Goal: Task Accomplishment & Management: Complete application form

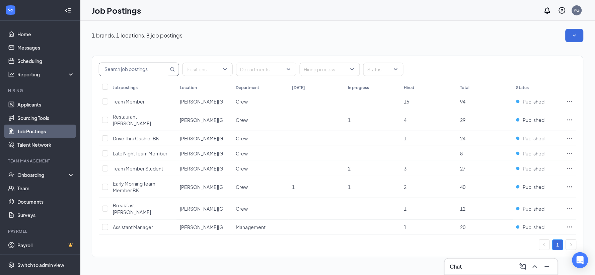
drag, startPoint x: 271, startPoint y: 31, endPoint x: 171, endPoint y: 65, distance: 106.0
click at [257, 38] on div "1 brands, 1 locations, 8 job postings" at bounding box center [338, 35] width 492 height 13
click at [32, 96] on li "Hiring Applicants Sourcing Tools Job Postings Talent Network" at bounding box center [40, 120] width 80 height 64
click at [32, 103] on link "Applicants" at bounding box center [45, 104] width 57 height 13
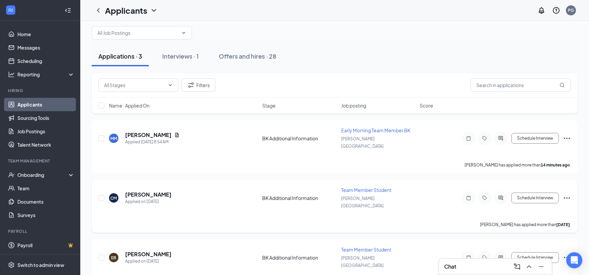
scroll to position [12, 0]
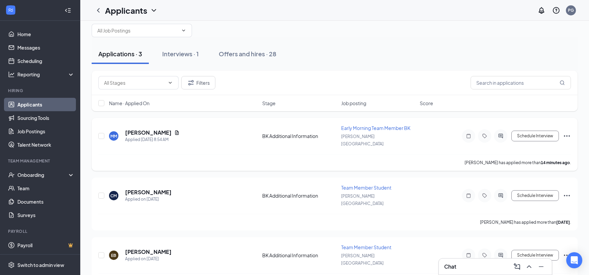
click at [375, 127] on span "Early Morning Team Member BK" at bounding box center [375, 128] width 69 height 6
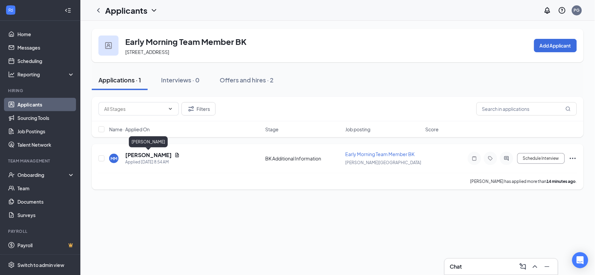
click at [151, 155] on h5 "[PERSON_NAME]" at bounding box center [148, 154] width 47 height 7
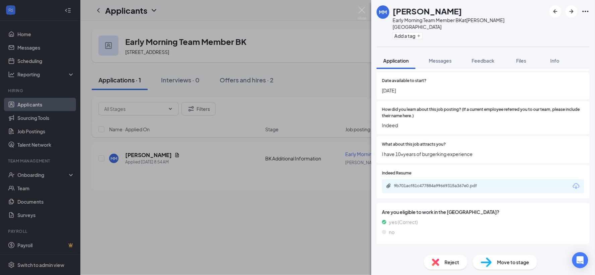
scroll to position [491, 0]
click at [439, 58] on span "Messages" at bounding box center [440, 61] width 23 height 6
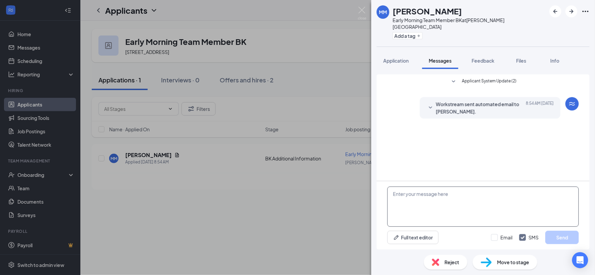
click at [430, 194] on textarea at bounding box center [482, 206] width 191 height 40
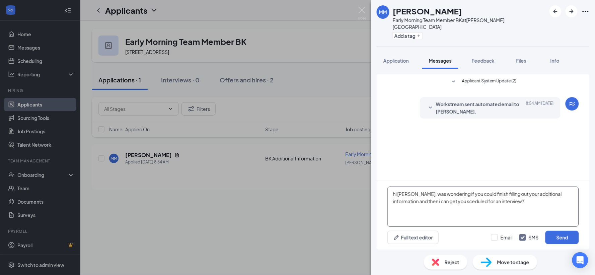
click at [395, 193] on textarea "hi [PERSON_NAME], was wondering if you could finish filling out your additional…" at bounding box center [482, 206] width 191 height 40
click at [518, 202] on textarea "Hi [PERSON_NAME], was wondering if you could finish filling out your additional…" at bounding box center [482, 206] width 191 height 40
type textarea "Hi [PERSON_NAME], was wondering if you could finish filling out your additional…"
click at [495, 235] on input "Email" at bounding box center [501, 237] width 21 height 7
checkbox input "true"
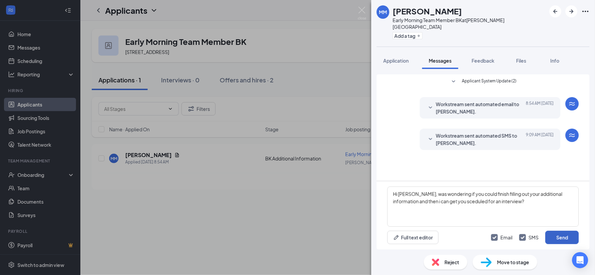
click at [562, 235] on button "Send" at bounding box center [561, 237] width 33 height 13
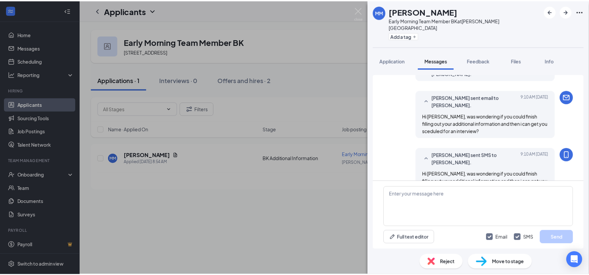
scroll to position [84, 0]
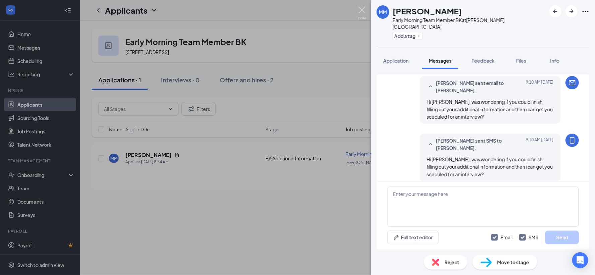
click at [359, 11] on img at bounding box center [362, 13] width 8 height 13
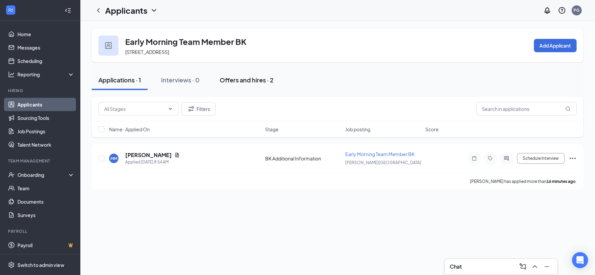
click at [245, 83] on div "Offers and hires · 2" at bounding box center [247, 80] width 54 height 8
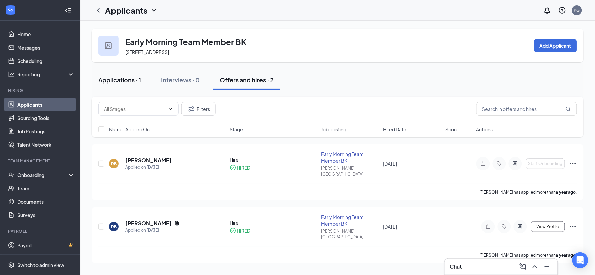
click at [134, 78] on div "Applications · 1" at bounding box center [119, 80] width 43 height 8
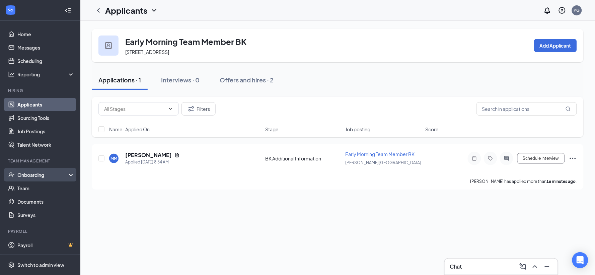
click at [33, 176] on div "Onboarding" at bounding box center [43, 174] width 52 height 7
click at [31, 186] on link "Overview" at bounding box center [45, 187] width 57 height 13
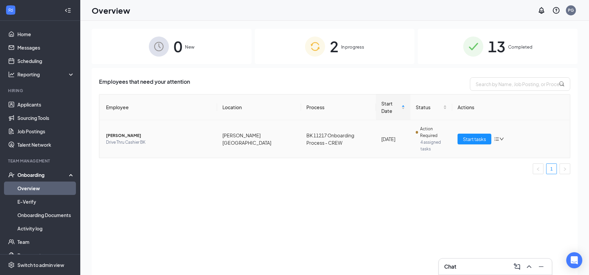
click at [139, 139] on span "Drive Thru Cashier BK" at bounding box center [159, 142] width 106 height 7
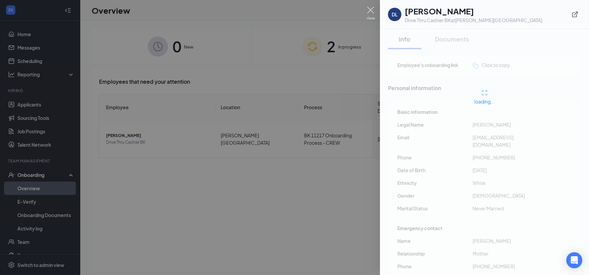
click at [373, 6] on div at bounding box center [294, 137] width 589 height 275
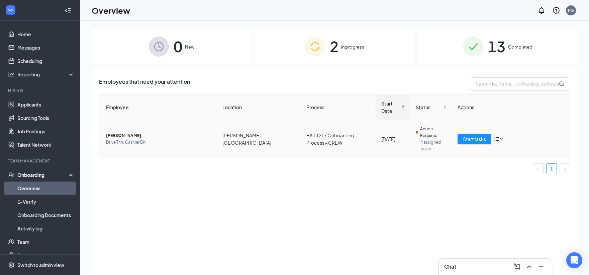
click at [337, 133] on td "BK 11217 Onboarding Process - CREW" at bounding box center [338, 138] width 75 height 37
click at [471, 135] on span "Start tasks" at bounding box center [474, 138] width 23 height 7
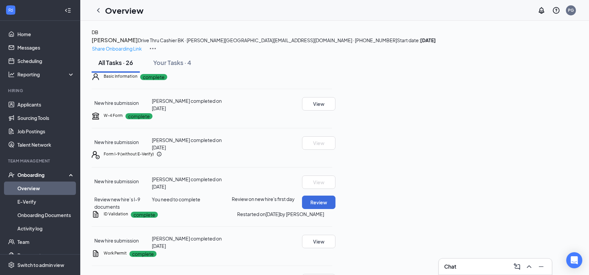
scroll to position [37, 0]
click at [98, 10] on icon "ChevronLeft" at bounding box center [98, 10] width 3 height 4
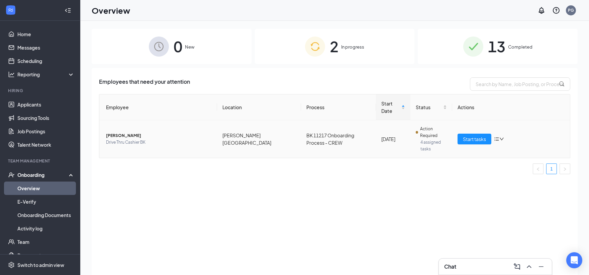
click at [122, 132] on span "[PERSON_NAME]" at bounding box center [159, 135] width 106 height 7
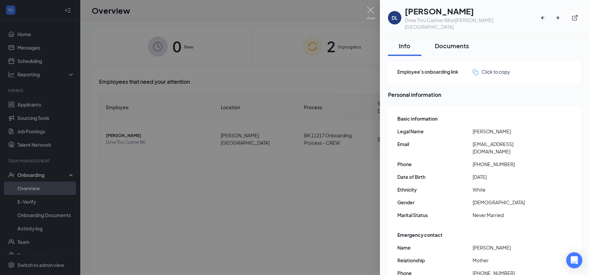
click at [447, 36] on button "Documents" at bounding box center [452, 46] width 48 height 20
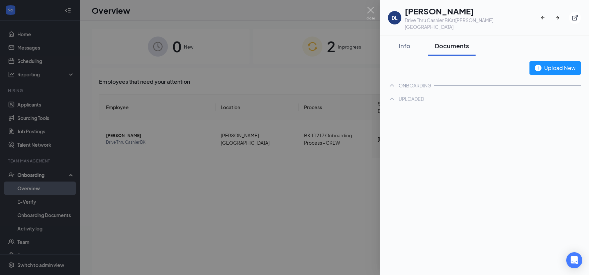
click at [447, 41] on div "Documents" at bounding box center [452, 45] width 34 height 8
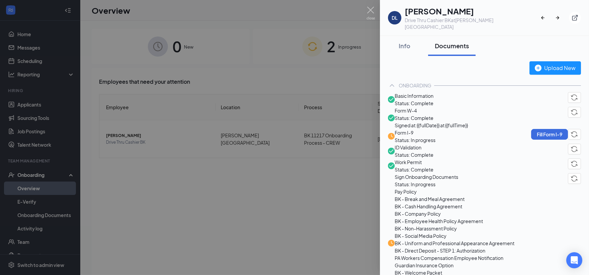
click at [423, 136] on span "Form I-9" at bounding box center [415, 132] width 41 height 7
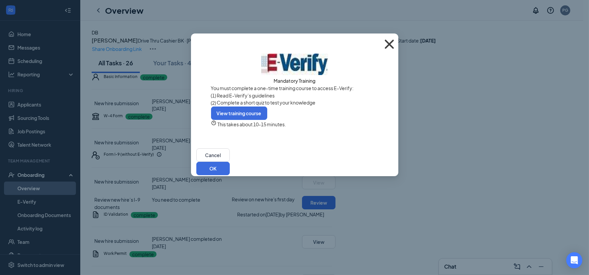
click at [387, 43] on icon "Cross" at bounding box center [390, 44] width 18 height 18
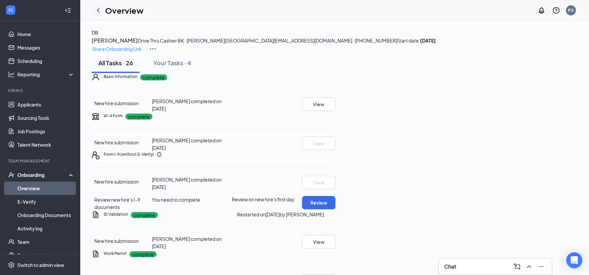
click at [100, 10] on icon "ChevronLeft" at bounding box center [98, 10] width 8 height 8
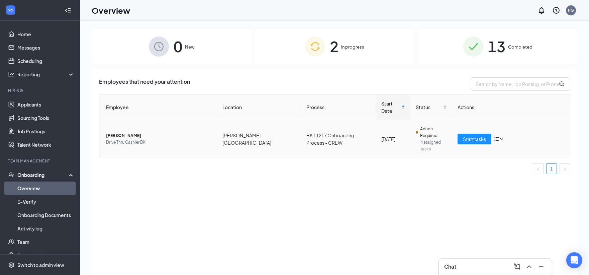
click at [149, 132] on span "[PERSON_NAME]" at bounding box center [159, 135] width 106 height 7
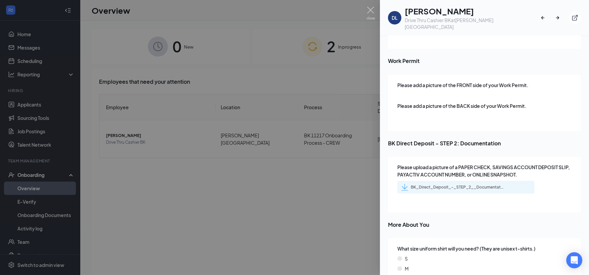
scroll to position [335, 0]
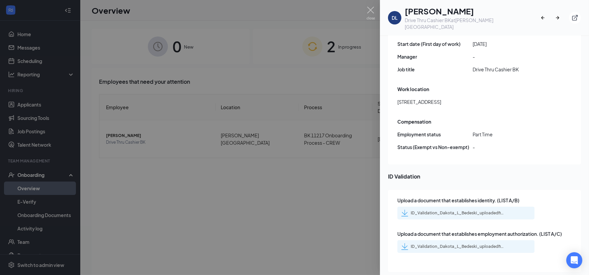
click at [414, 210] on div "ID_Validation_Dakota_L_Bedeski_uploadedfile_20250825.pdf.pdf" at bounding box center [458, 212] width 94 height 5
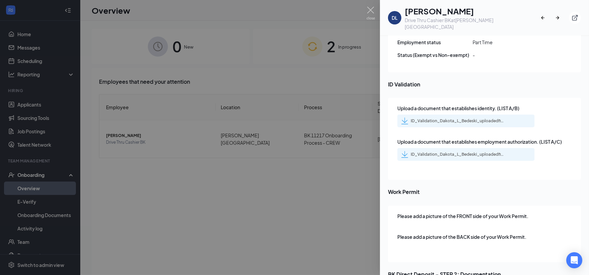
scroll to position [409, 0]
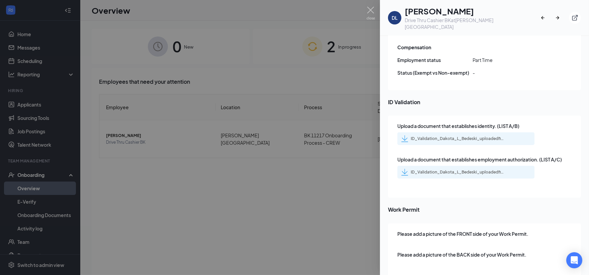
click at [451, 169] on div "ID_Validation_Dakota_L_Bedeski_uploadedfile_20250825.pdf.pdf" at bounding box center [458, 171] width 94 height 5
click at [373, 14] on img at bounding box center [371, 13] width 8 height 13
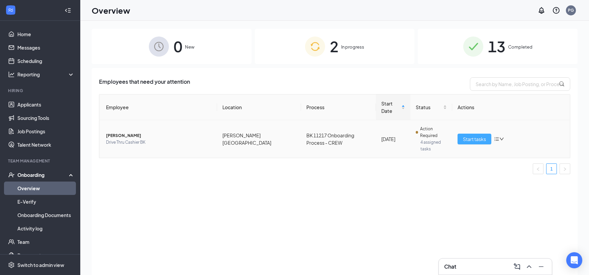
click at [480, 135] on span "Start tasks" at bounding box center [474, 138] width 23 height 7
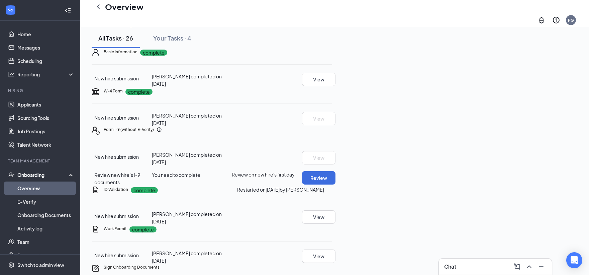
scroll to position [111, 0]
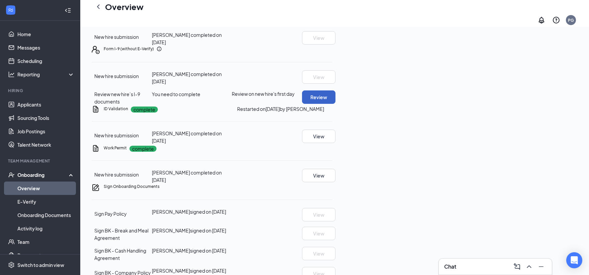
click at [336, 104] on button "Review" at bounding box center [318, 96] width 33 height 13
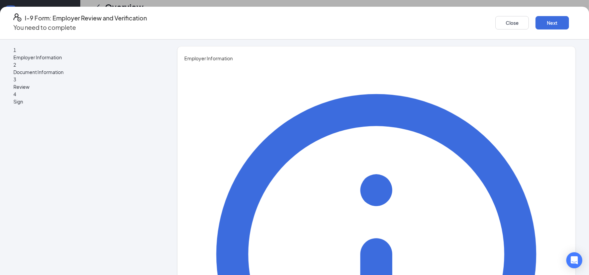
type input "[PERSON_NAME]"
type input "Assistant Manager"
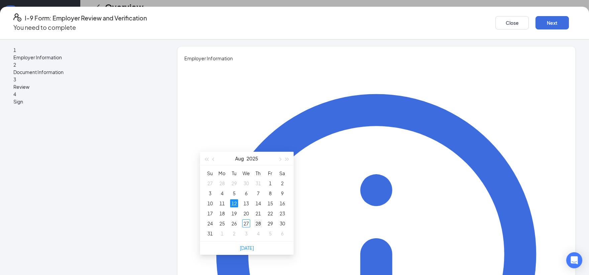
scroll to position [186, 0]
type input "[DATE]"
click at [246, 224] on div "27" at bounding box center [246, 223] width 8 height 8
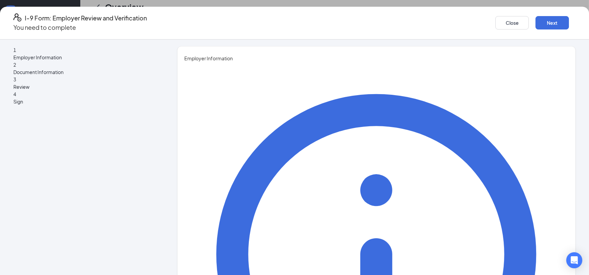
click at [536, 17] on button "Next" at bounding box center [552, 22] width 33 height 13
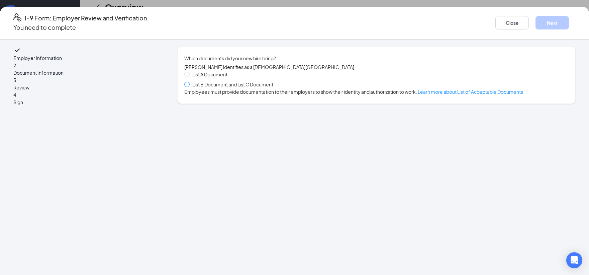
click at [190, 87] on span at bounding box center [186, 84] width 5 height 5
click at [189, 86] on input "List B Document and List C Document" at bounding box center [186, 84] width 5 height 5
radio input "true"
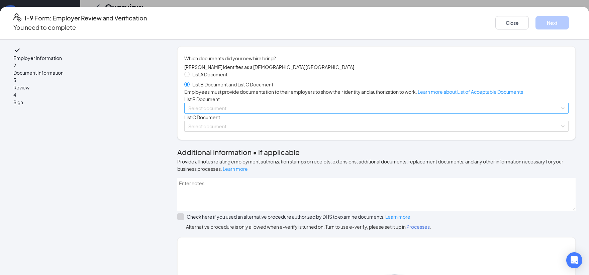
click at [223, 113] on input "search" at bounding box center [374, 108] width 372 height 10
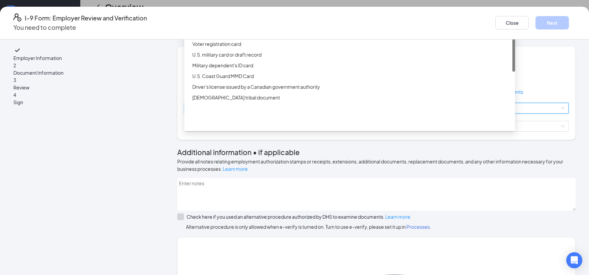
click at [250, 15] on div "Driver’s License issued by U.S State or outlying US possession" at bounding box center [351, 11] width 319 height 7
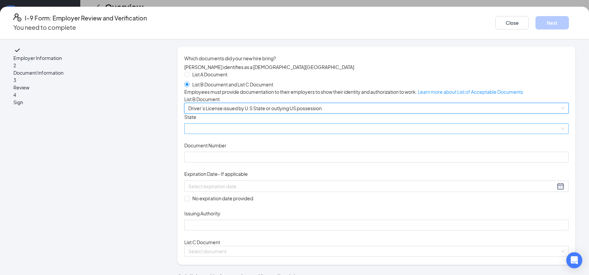
click at [225, 134] on span at bounding box center [376, 128] width 376 height 10
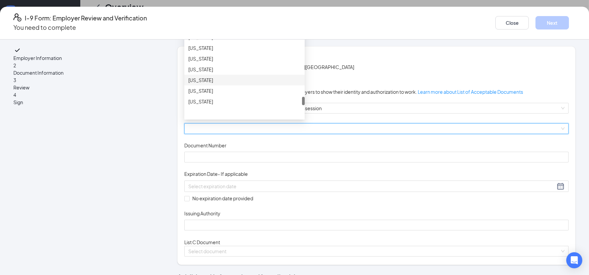
scroll to position [558, 0]
click at [230, 92] on div "[US_STATE]" at bounding box center [244, 87] width 112 height 7
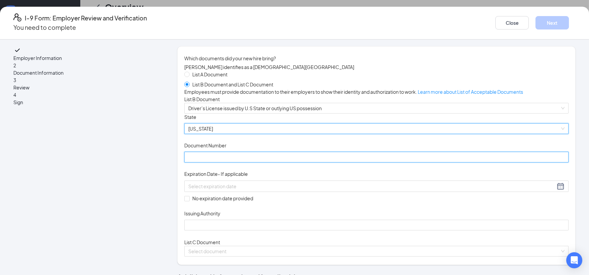
click at [256, 162] on input "Document Number" at bounding box center [376, 157] width 385 height 11
click at [278, 113] on span "Driver’s License issued by U.S State or outlying US possession" at bounding box center [376, 108] width 376 height 10
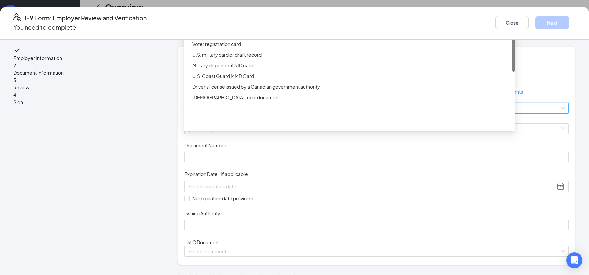
click at [253, 28] on div "ID Card issued by federal, state, or local government agency" at bounding box center [349, 22] width 331 height 11
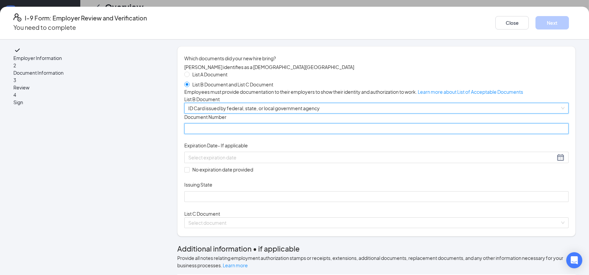
click at [238, 134] on input "Document Number" at bounding box center [376, 128] width 385 height 11
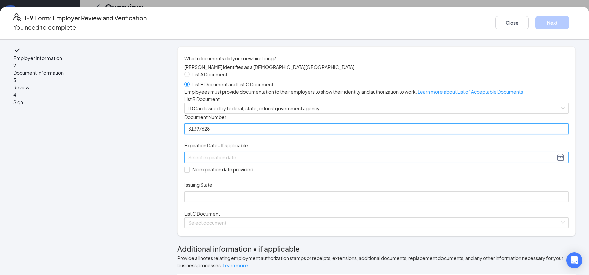
type input "31397628"
click at [229, 161] on input at bounding box center [371, 157] width 367 height 7
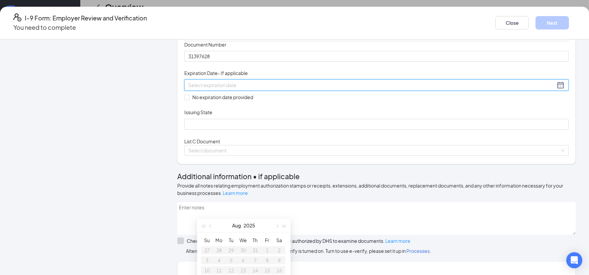
scroll to position [74, 0]
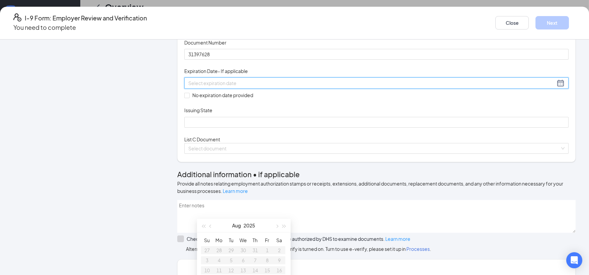
click at [255, 89] on div at bounding box center [376, 82] width 385 height 11
click at [364, 128] on div "Document Title ID Card issued by federal, state, or local government agency Doc…" at bounding box center [376, 83] width 385 height 88
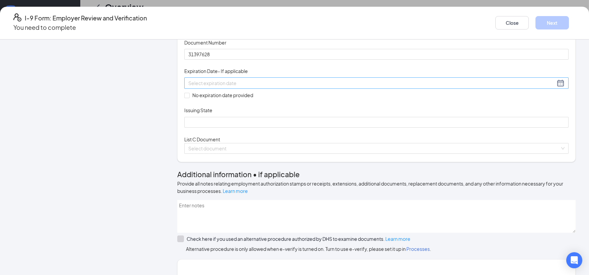
click at [231, 87] on input at bounding box center [371, 82] width 367 height 7
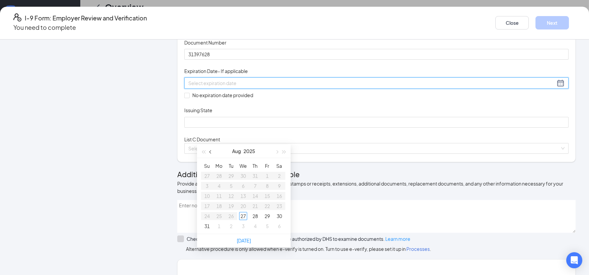
click at [209, 153] on button "button" at bounding box center [210, 150] width 7 height 13
click at [285, 152] on span "button" at bounding box center [284, 151] width 3 height 3
type input "[DATE]"
click at [276, 216] on div "31" at bounding box center [279, 216] width 8 height 8
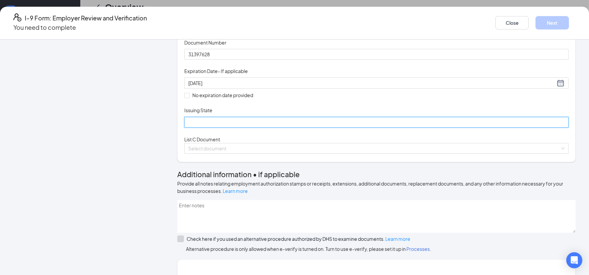
click at [212, 128] on input "Issuing State" at bounding box center [376, 122] width 385 height 11
type input "[US_STATE]"
click at [390, 128] on div "Document Title ID Card issued by federal, state, or local government agency Doc…" at bounding box center [376, 83] width 385 height 88
click at [217, 153] on input "search" at bounding box center [374, 148] width 372 height 10
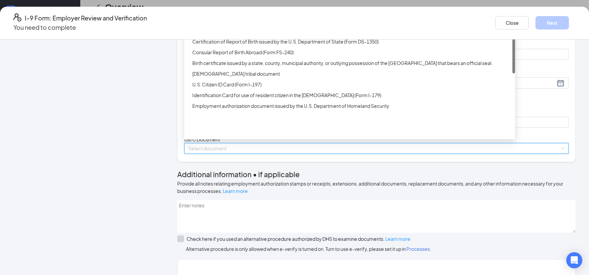
click at [238, 24] on div "Unrestricted Social Security Card" at bounding box center [351, 19] width 319 height 7
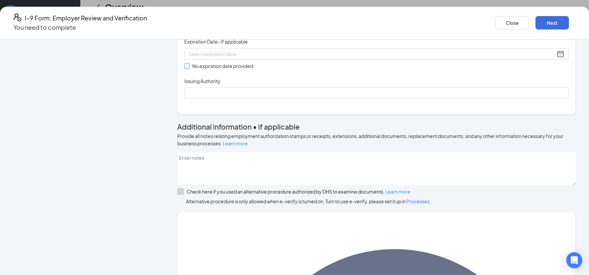
scroll to position [223, 0]
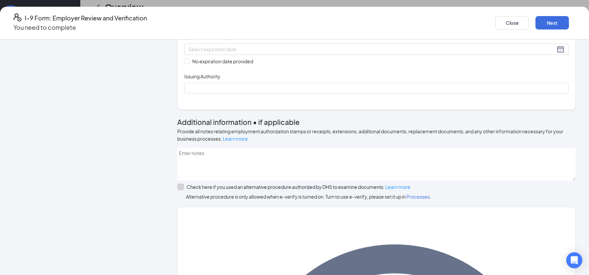
click at [233, 25] on input "Document Number" at bounding box center [376, 20] width 385 height 11
click at [216, 25] on input "168766774" at bounding box center [376, 20] width 385 height 11
click at [210, 25] on input "168766774" at bounding box center [376, 20] width 385 height 11
type input "168766774"
click at [189, 63] on input "No expiration date provided" at bounding box center [186, 61] width 5 height 5
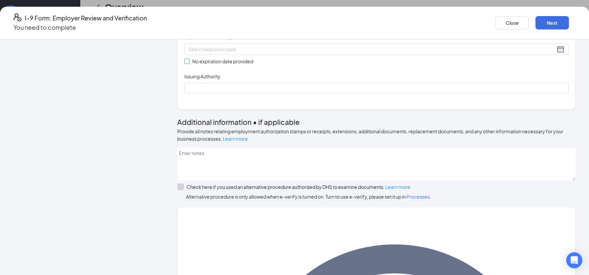
checkbox input "true"
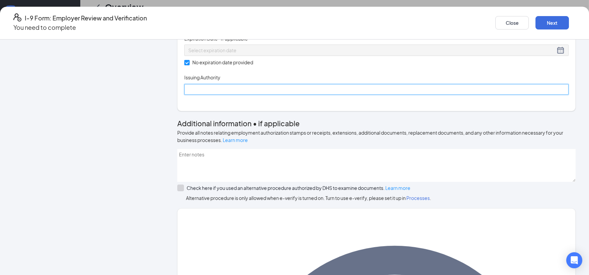
click at [218, 95] on input "Issuing Authority" at bounding box center [376, 89] width 385 height 11
type input "Social Security Administration"
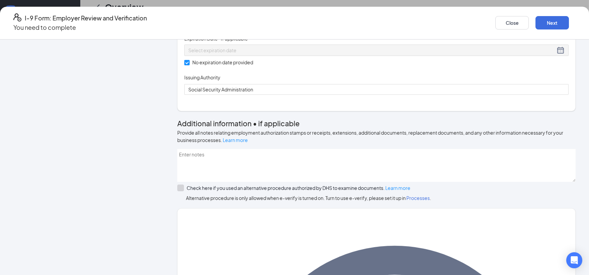
click at [396, 95] on div "Document Title Unrestricted Social Security Card Document Number 168766774 Expi…" at bounding box center [376, 50] width 385 height 90
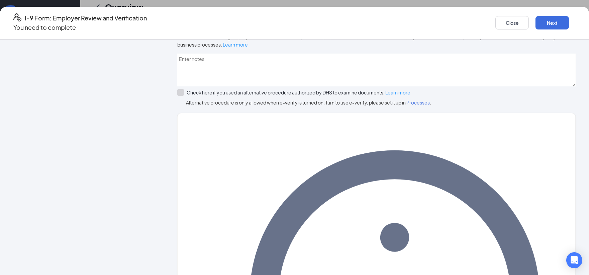
scroll to position [329, 0]
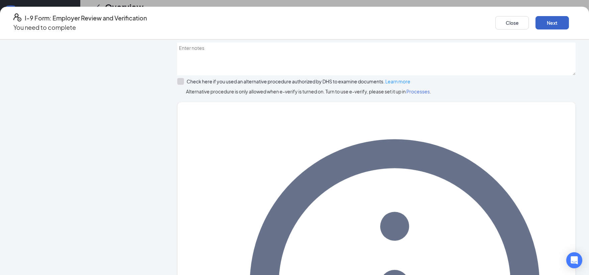
click at [536, 18] on button "Next" at bounding box center [552, 22] width 33 height 13
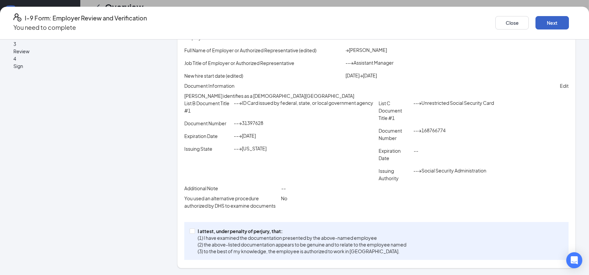
scroll to position [297, 0]
click at [536, 16] on button "Next" at bounding box center [552, 22] width 33 height 13
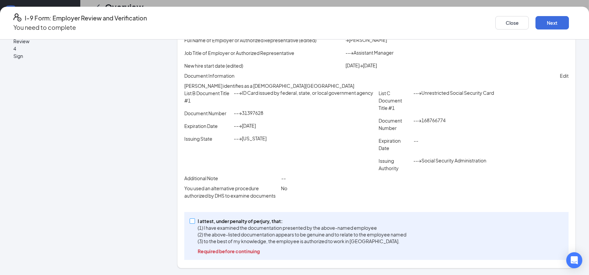
click at [195, 224] on span at bounding box center [192, 220] width 5 height 5
click at [194, 223] on input "I attest, under penalty of [PERSON_NAME], that: (1) I have examined the documen…" at bounding box center [192, 220] width 5 height 5
checkbox input "true"
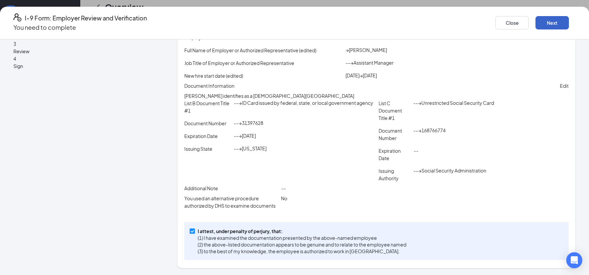
click at [536, 23] on button "Next" at bounding box center [552, 22] width 33 height 13
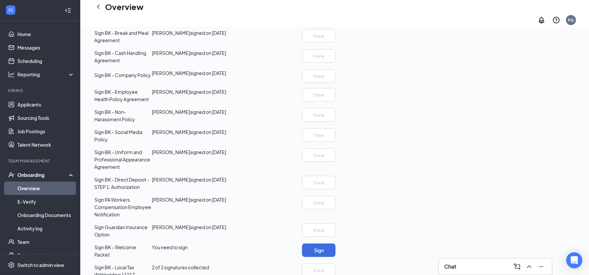
click at [303, 95] on div "I-9 Form: Employer Review and Verification You need to complete Close Employer …" at bounding box center [294, 137] width 589 height 275
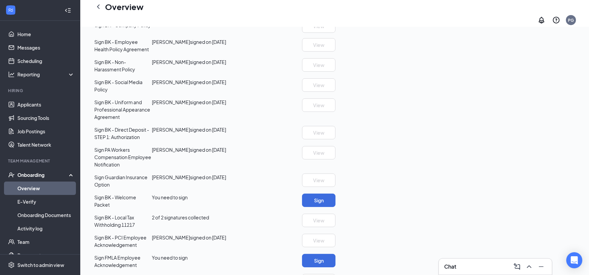
scroll to position [508, 0]
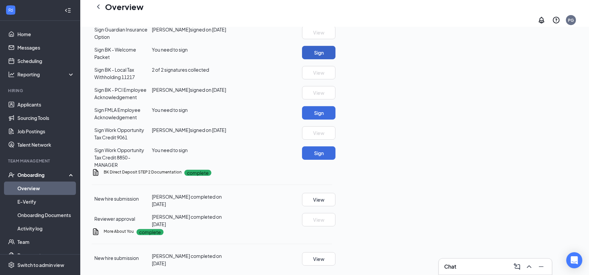
click at [336, 59] on button "Sign" at bounding box center [318, 52] width 33 height 13
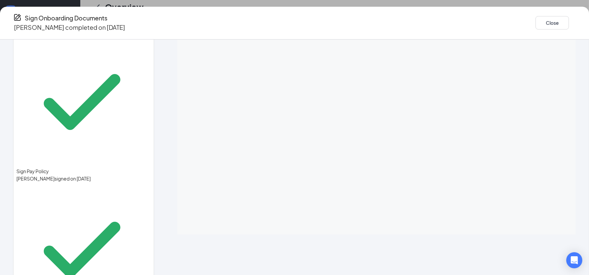
scroll to position [0, 0]
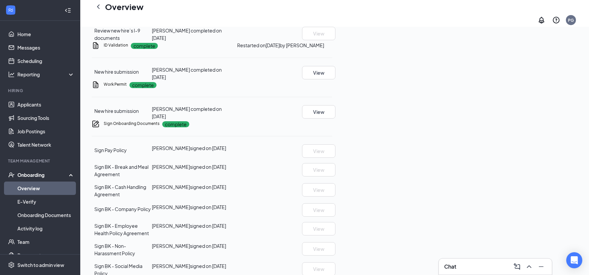
click at [332, 59] on div "Basic Information complete New hire submission Dakota L Bedeski completed on [D…" at bounding box center [212, 251] width 241 height 694
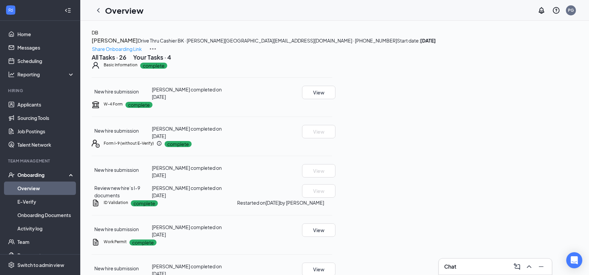
click at [452, 269] on h3 "Chat" at bounding box center [450, 266] width 12 height 7
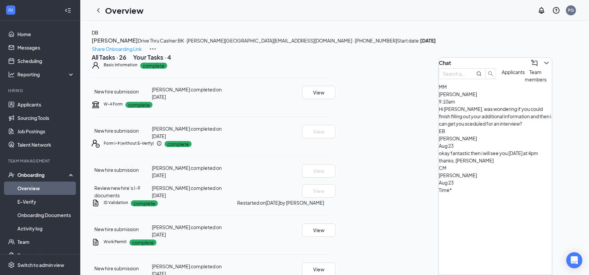
click at [477, 172] on span "[PERSON_NAME]" at bounding box center [458, 175] width 38 height 6
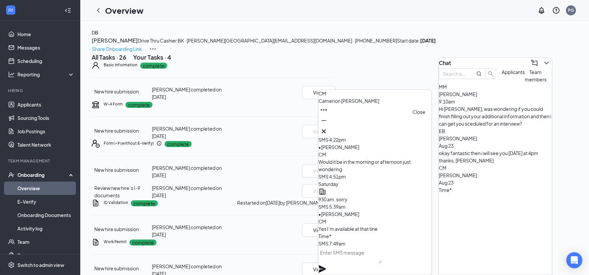
click at [328, 128] on icon "Cross" at bounding box center [324, 131] width 8 height 8
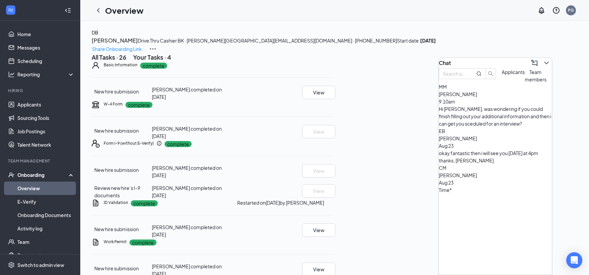
click at [497, 58] on div "Chat" at bounding box center [495, 63] width 113 height 11
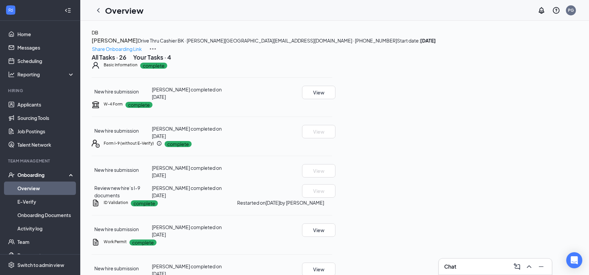
click at [34, 189] on link "Overview" at bounding box center [45, 187] width 57 height 13
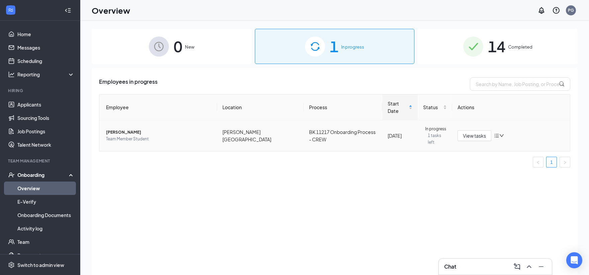
click at [187, 136] on span "Team Member Student" at bounding box center [159, 139] width 106 height 7
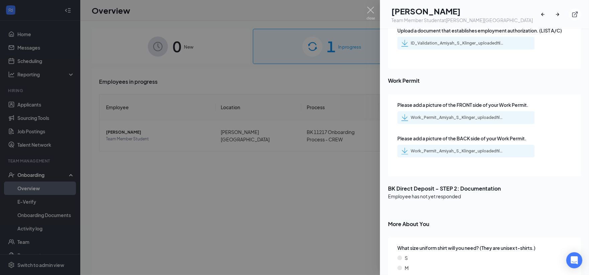
scroll to position [507, 0]
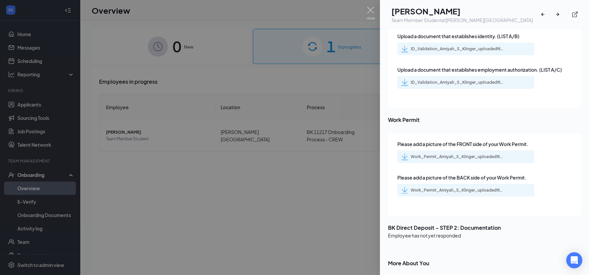
click at [330, 192] on div at bounding box center [294, 137] width 589 height 275
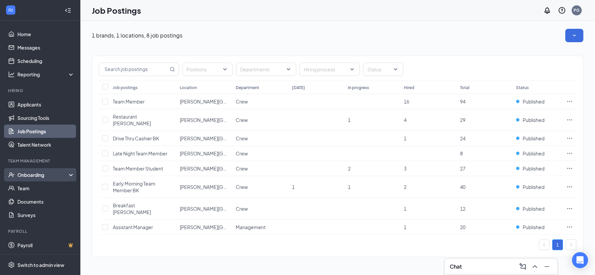
click at [41, 178] on div "Onboarding" at bounding box center [40, 174] width 80 height 13
click at [37, 186] on link "Overview" at bounding box center [45, 187] width 57 height 13
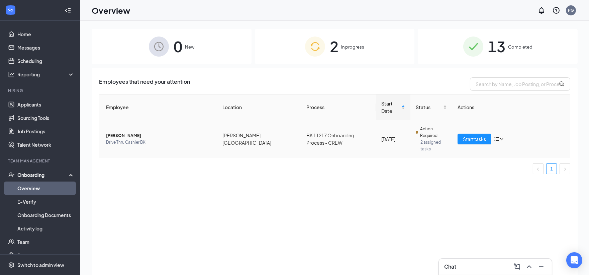
click at [129, 139] on span "Drive Thru Cashier BK" at bounding box center [159, 142] width 106 height 7
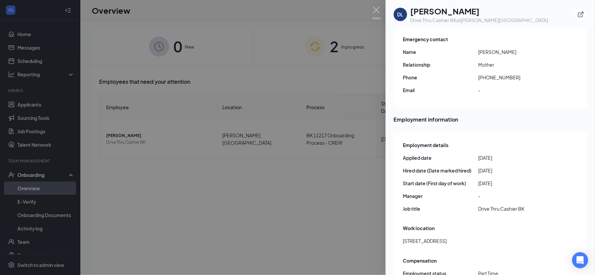
scroll to position [223, 0]
